Goal: Information Seeking & Learning: Learn about a topic

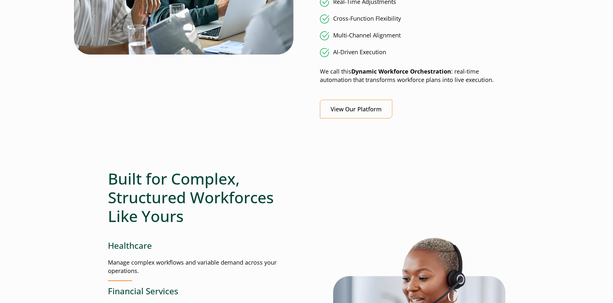
scroll to position [549, 0]
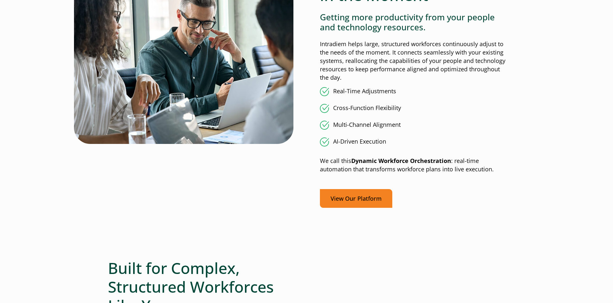
click at [375, 197] on link "View Our Platform" at bounding box center [356, 198] width 72 height 19
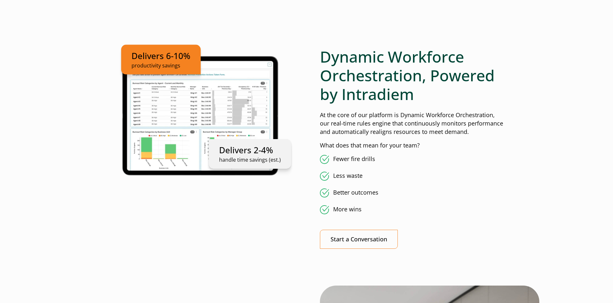
scroll to position [355, 0]
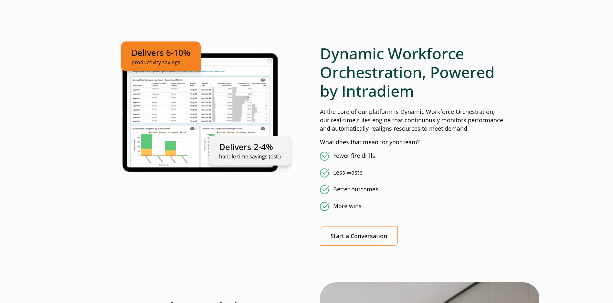
click at [464, 126] on p "At the core of our platform is Dynamic Workforce Orchestration, our real-time r…" at bounding box center [412, 120] width 185 height 25
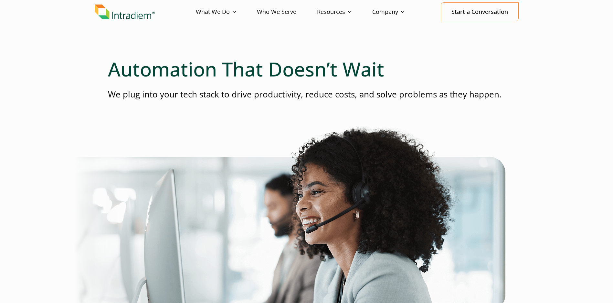
scroll to position [0, 0]
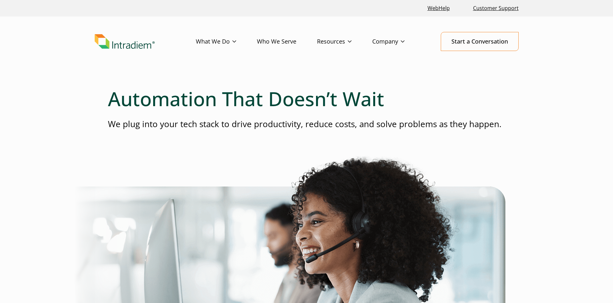
click at [290, 40] on link "Who We Serve" at bounding box center [287, 41] width 60 height 19
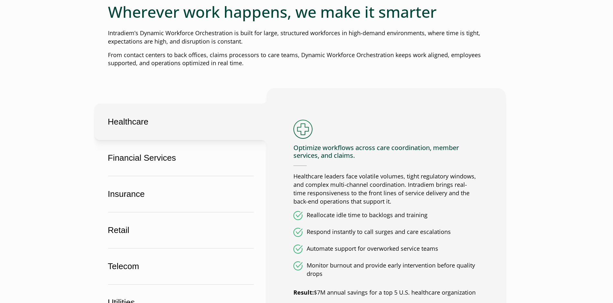
scroll to position [323, 0]
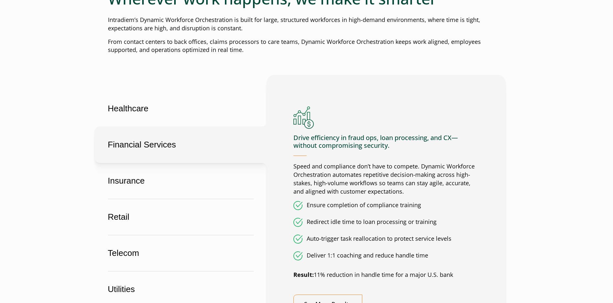
click at [174, 145] on button "Financial Services" at bounding box center [181, 145] width 172 height 37
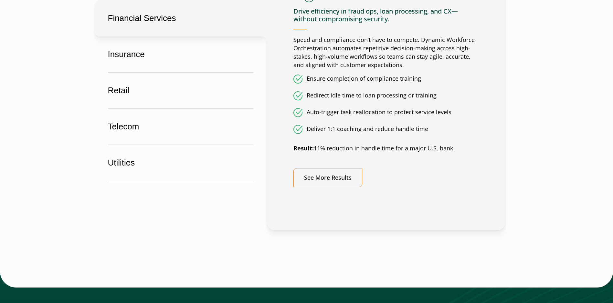
scroll to position [452, 0]
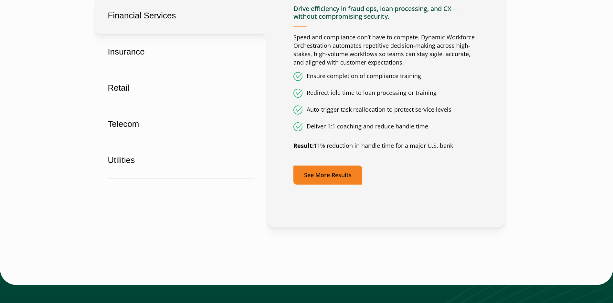
click at [332, 170] on link "See More Results" at bounding box center [327, 175] width 69 height 19
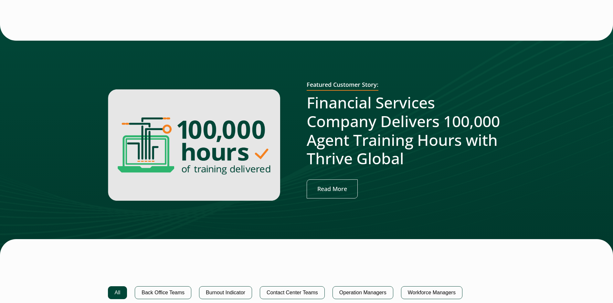
scroll to position [194, 0]
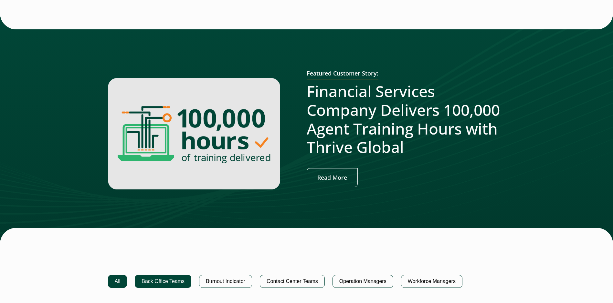
click at [178, 280] on button "Back Office Teams" at bounding box center [163, 281] width 57 height 13
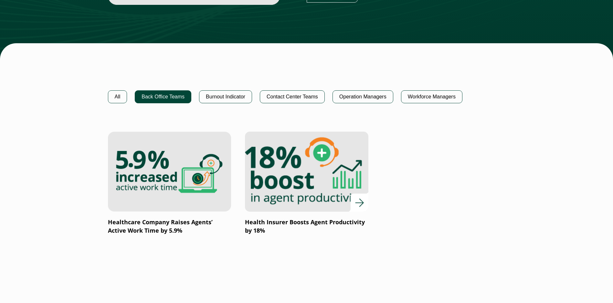
scroll to position [388, 0]
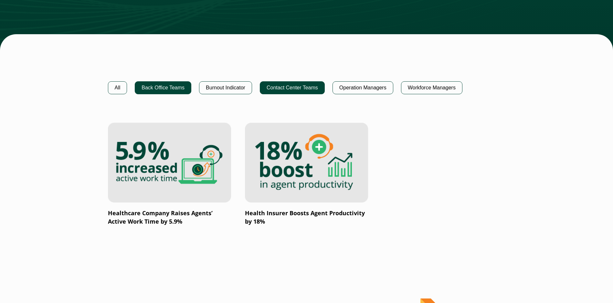
click at [316, 88] on button "Contact Center Teams" at bounding box center [292, 87] width 65 height 13
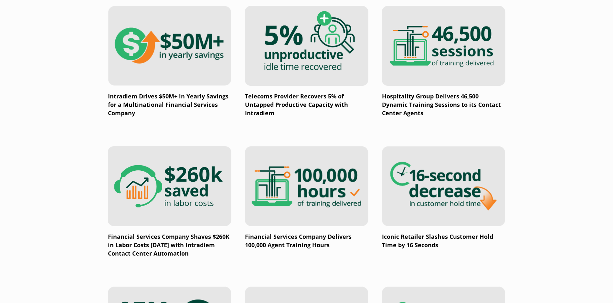
scroll to position [614, 0]
